Goal: Task Accomplishment & Management: Manage account settings

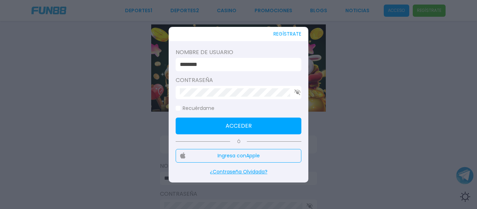
click at [224, 123] on button "Acceder" at bounding box center [239, 126] width 126 height 17
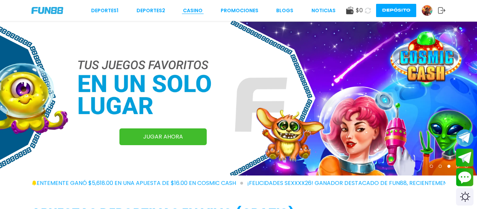
click at [189, 7] on link "CASINO" at bounding box center [193, 10] width 20 height 7
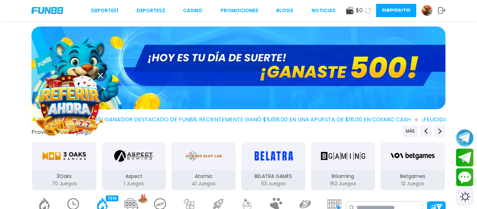
click at [58, 103] on img at bounding box center [69, 104] width 63 height 63
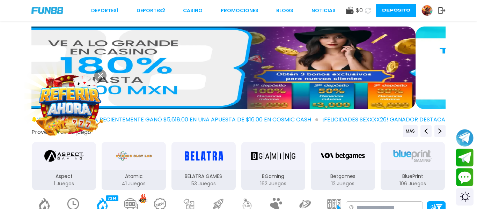
click at [431, 8] on img at bounding box center [427, 10] width 10 height 10
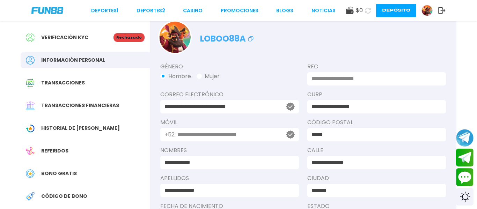
scroll to position [27, 0]
click at [124, 37] on p "Rechazado" at bounding box center [129, 37] width 31 height 9
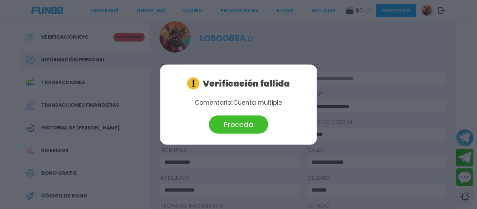
click at [217, 123] on button "Proceda" at bounding box center [238, 125] width 59 height 18
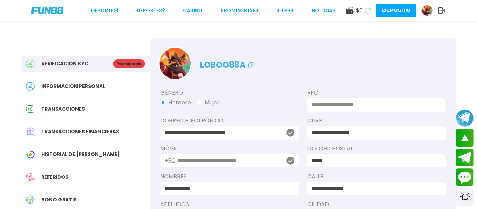
click at [61, 107] on span "Transacciones" at bounding box center [63, 109] width 44 height 7
